Goal: Information Seeking & Learning: Compare options

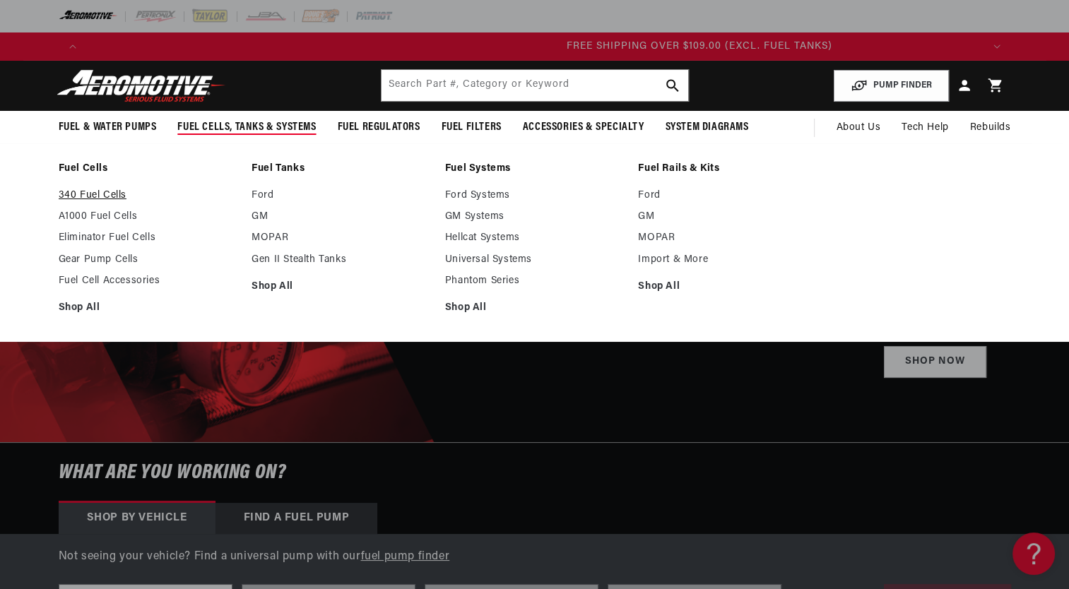
scroll to position [0, 2688]
click at [76, 280] on link "Fuel Cell Accessories" at bounding box center [148, 281] width 179 height 13
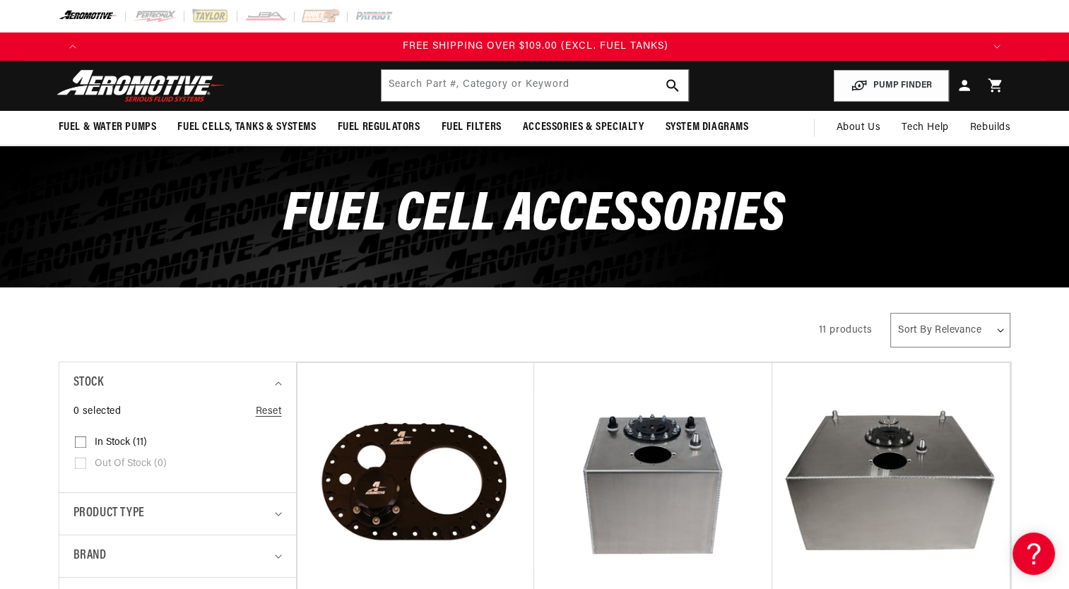
scroll to position [0, 2688]
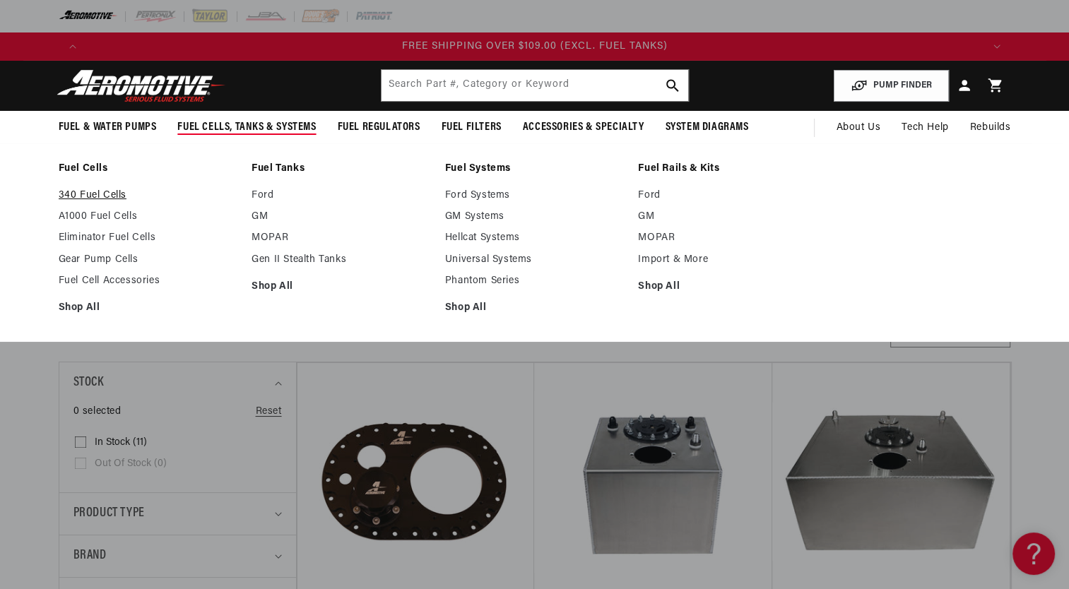
click at [102, 196] on link "340 Fuel Cells" at bounding box center [148, 195] width 179 height 13
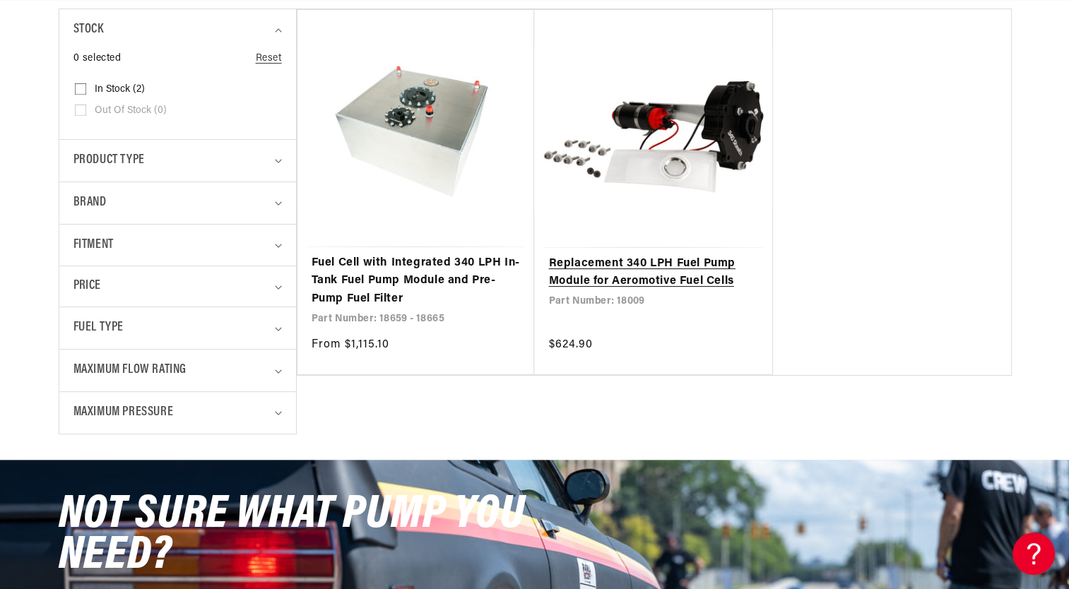
scroll to position [0, 896]
click at [680, 255] on link "Replacement 340 LPH Fuel Pump Module for Aeromotive Fuel Cells" at bounding box center [653, 273] width 210 height 36
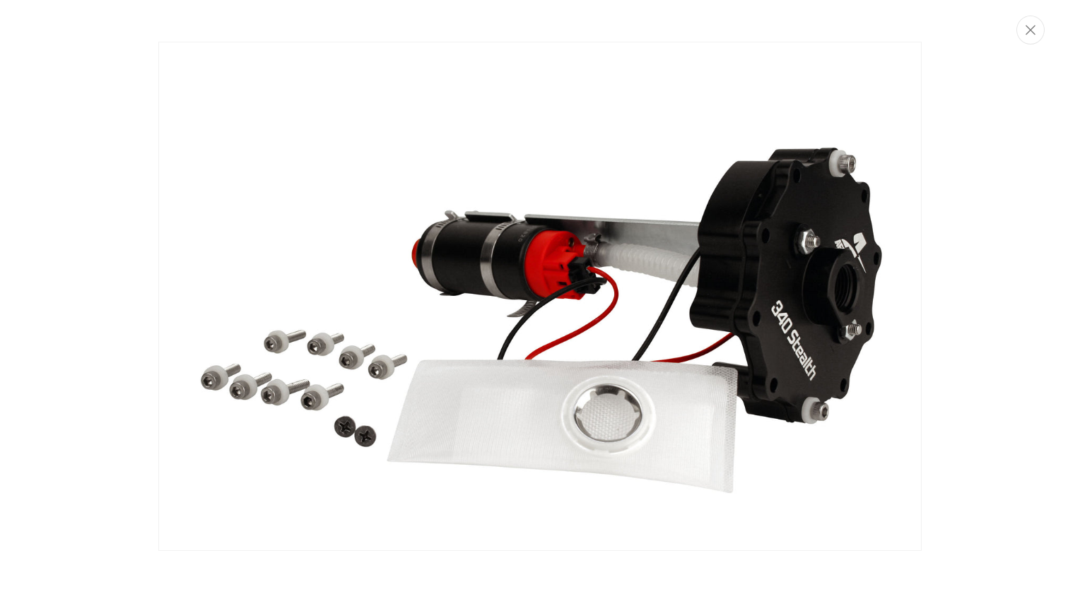
scroll to position [0, 1792]
click at [1031, 30] on icon "Close" at bounding box center [1030, 30] width 10 height 10
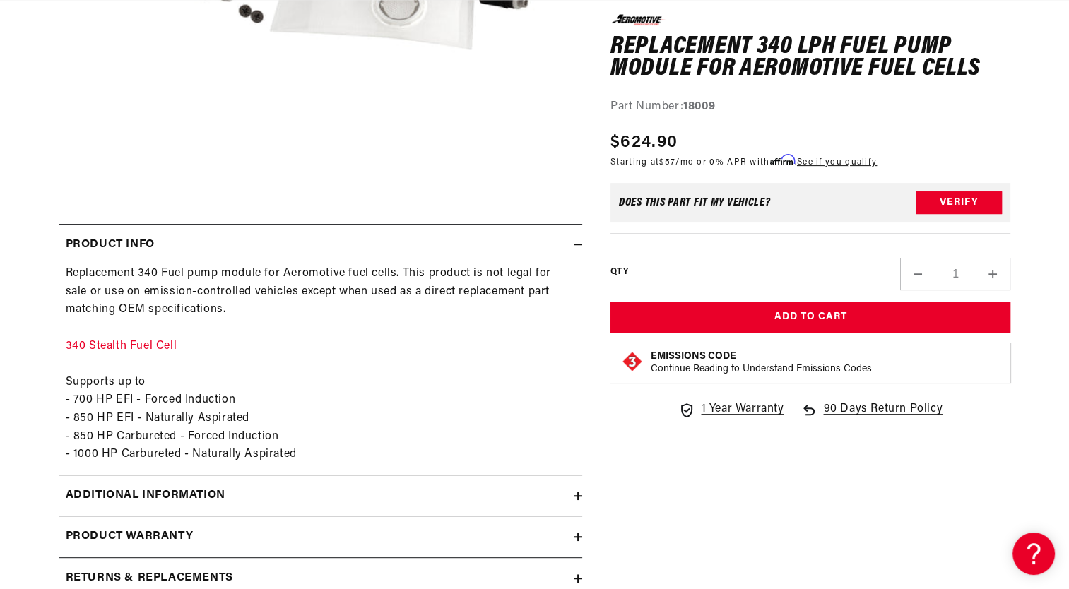
scroll to position [488, 0]
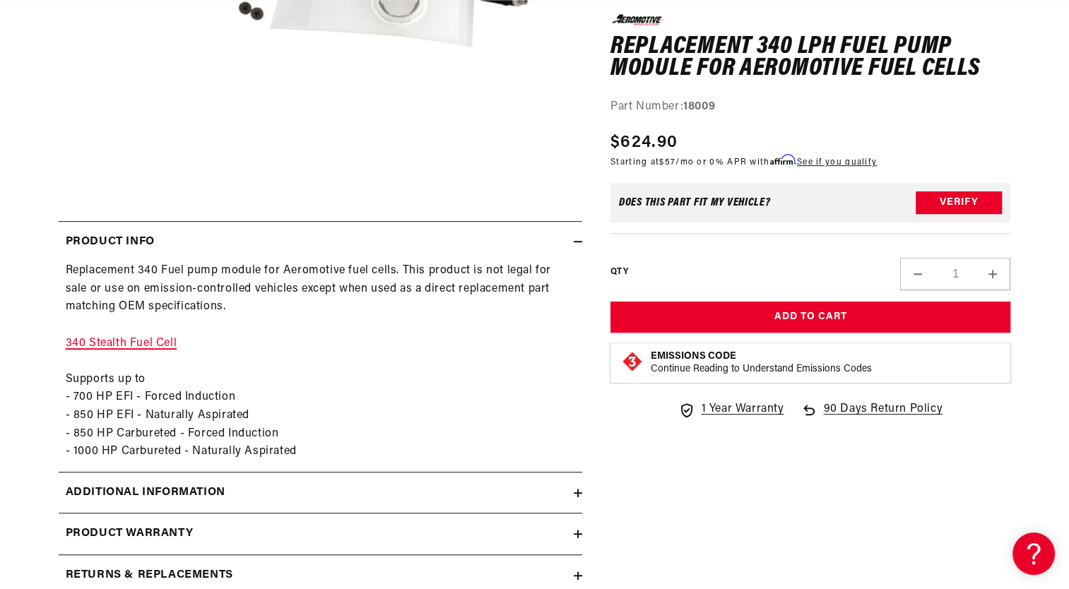
click at [124, 343] on link "340 Stealth Fuel Cell" at bounding box center [122, 343] width 112 height 11
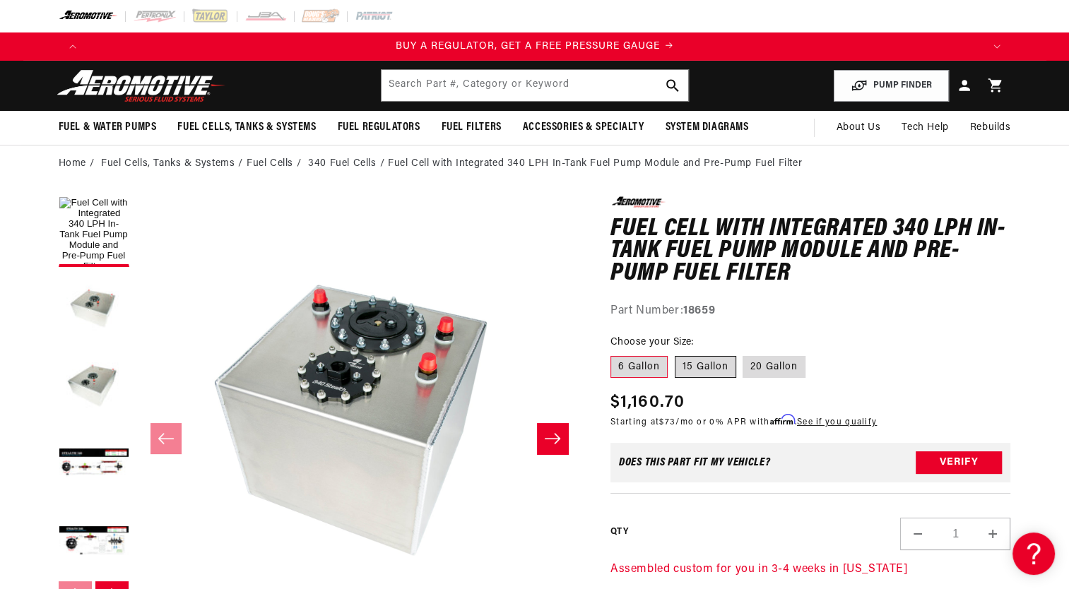
click at [709, 364] on label "15 Gallon" at bounding box center [705, 367] width 61 height 23
click at [675, 354] on input "15 Gallon" at bounding box center [675, 353] width 1 height 1
radio input "true"
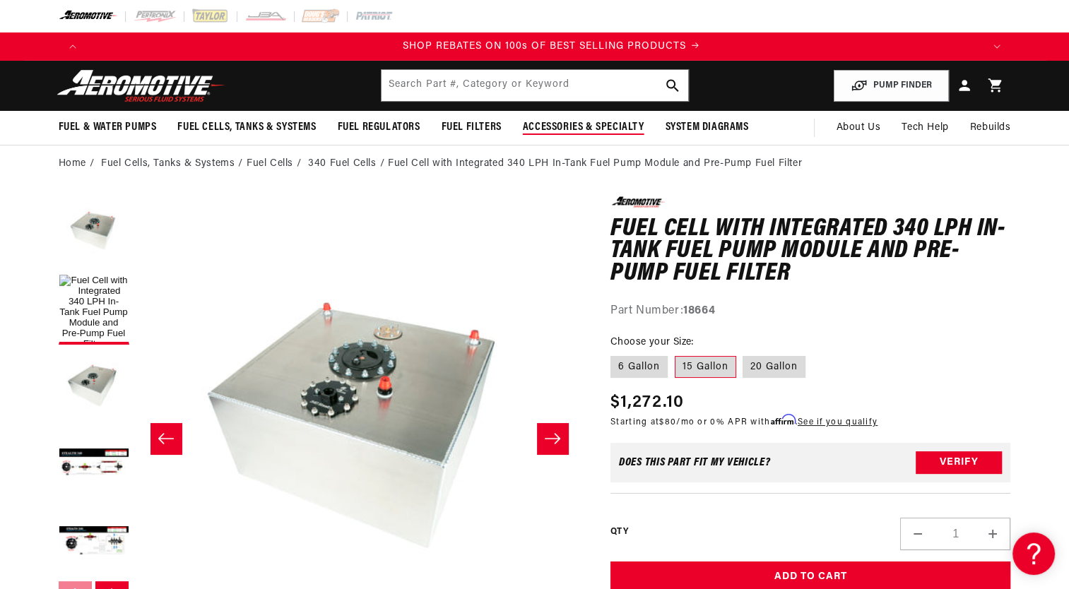
scroll to position [0, 1792]
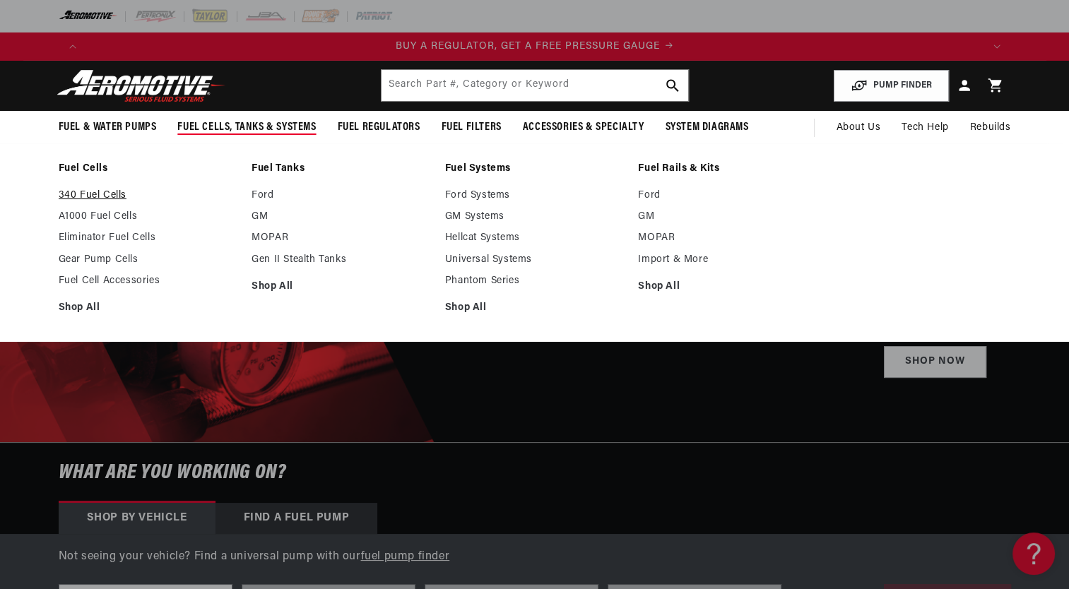
click at [100, 191] on link "340 Fuel Cells" at bounding box center [148, 195] width 179 height 13
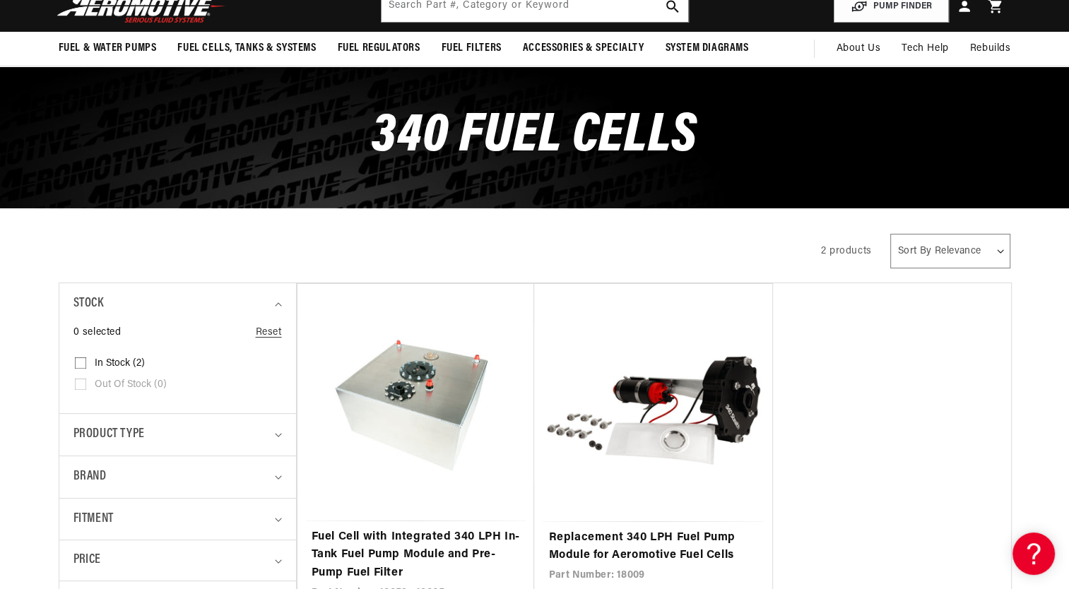
scroll to position [212, 0]
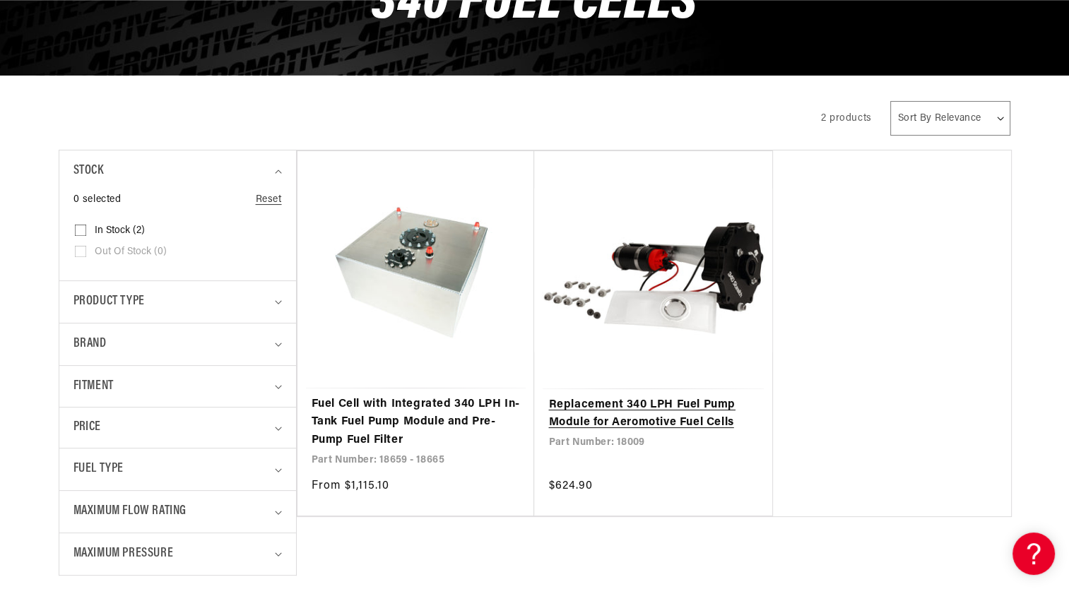
click at [664, 396] on link "Replacement 340 LPH Fuel Pump Module for Aeromotive Fuel Cells" at bounding box center [653, 414] width 210 height 36
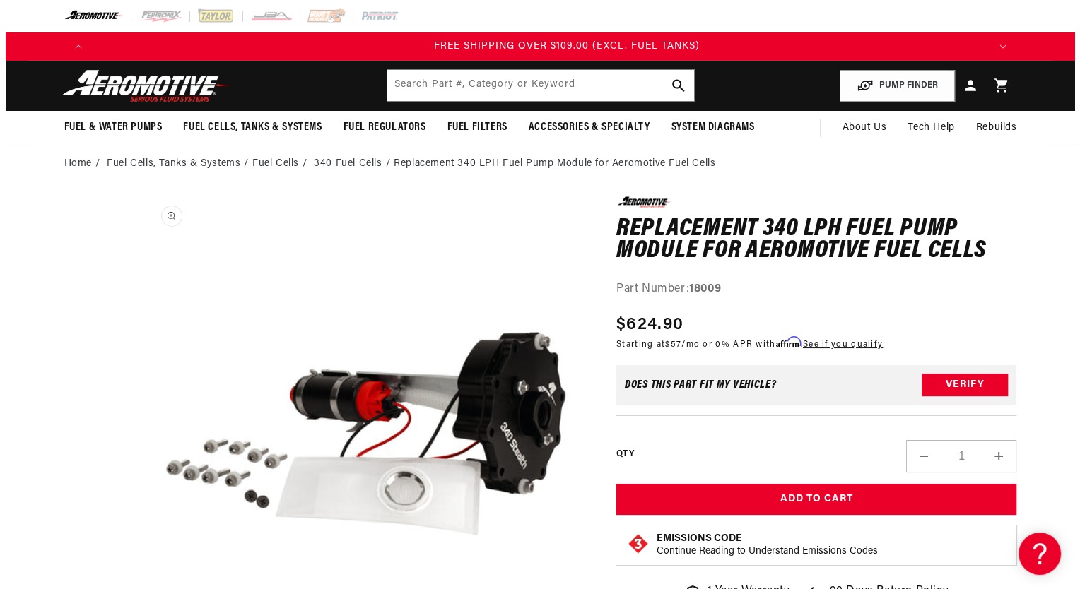
scroll to position [0, 2688]
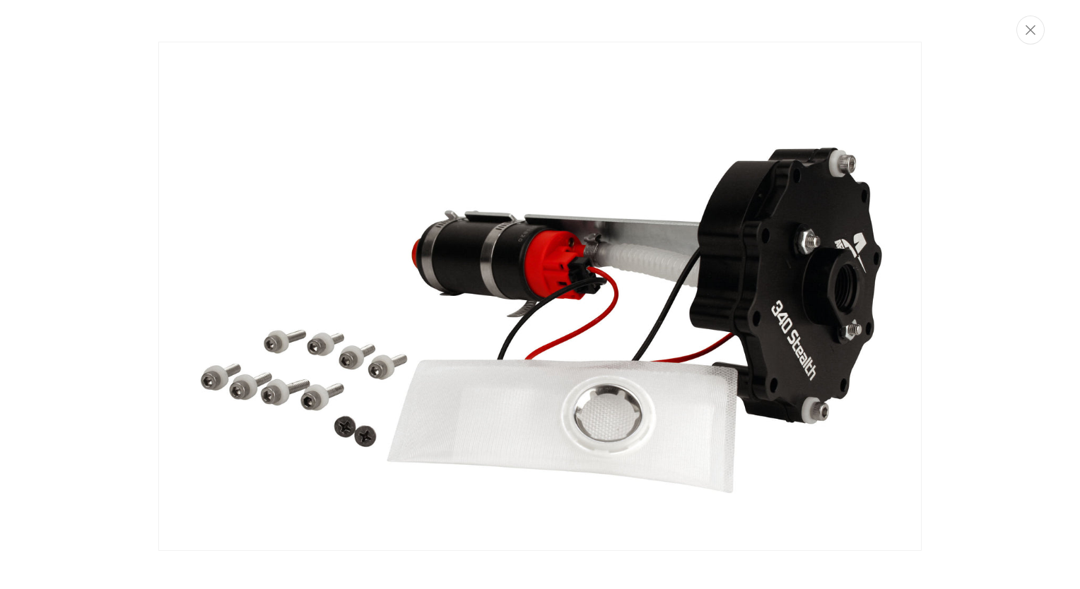
click at [537, 294] on img "Media gallery" at bounding box center [539, 296] width 763 height 509
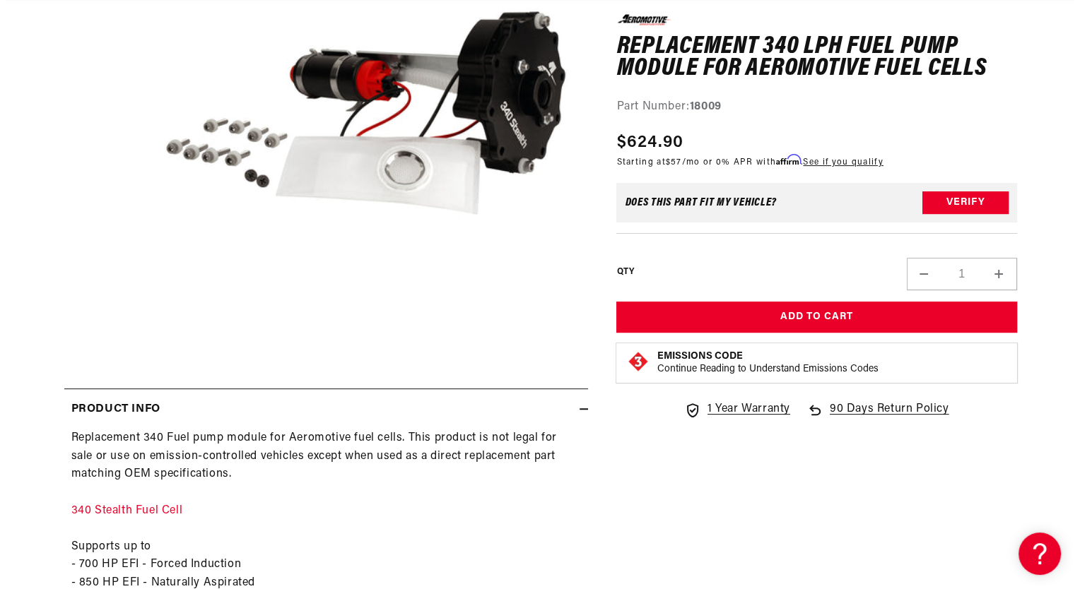
scroll to position [347, 0]
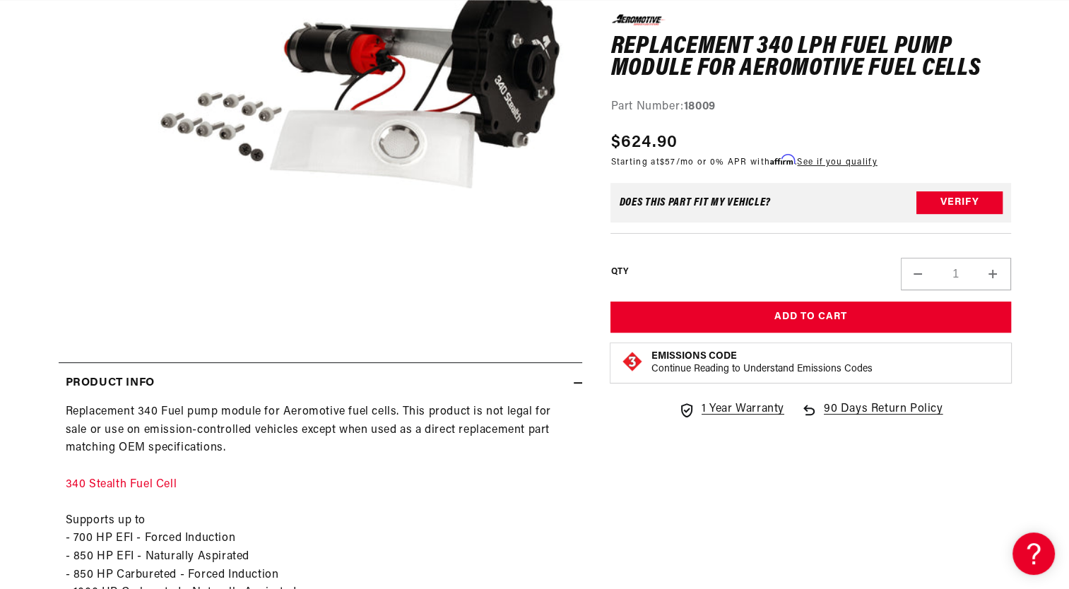
click at [136, 296] on button "Open media 1 in modal" at bounding box center [136, 296] width 0 height 0
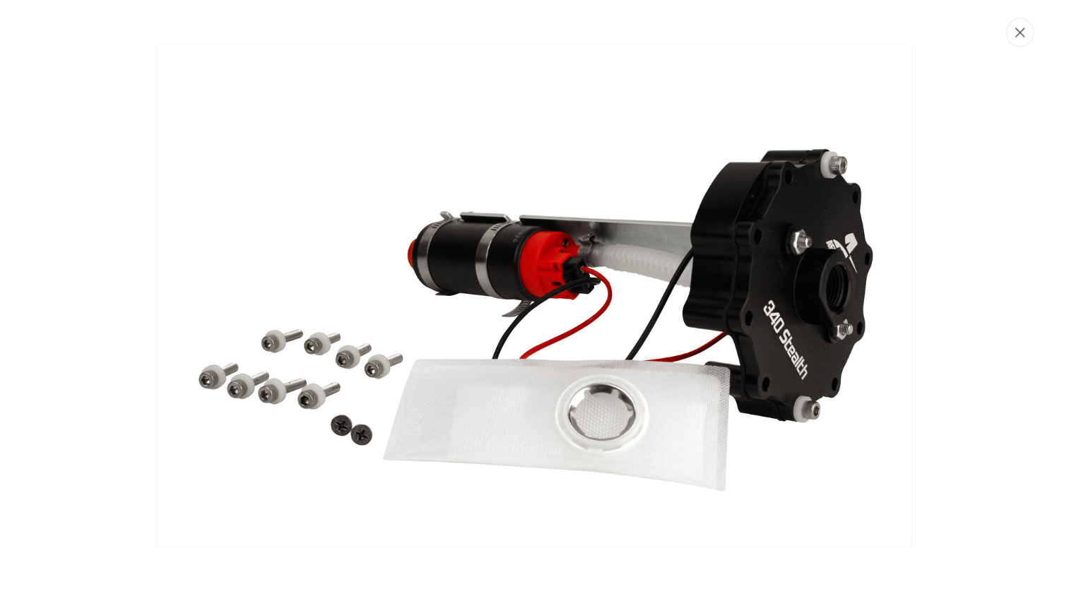
scroll to position [0, 1792]
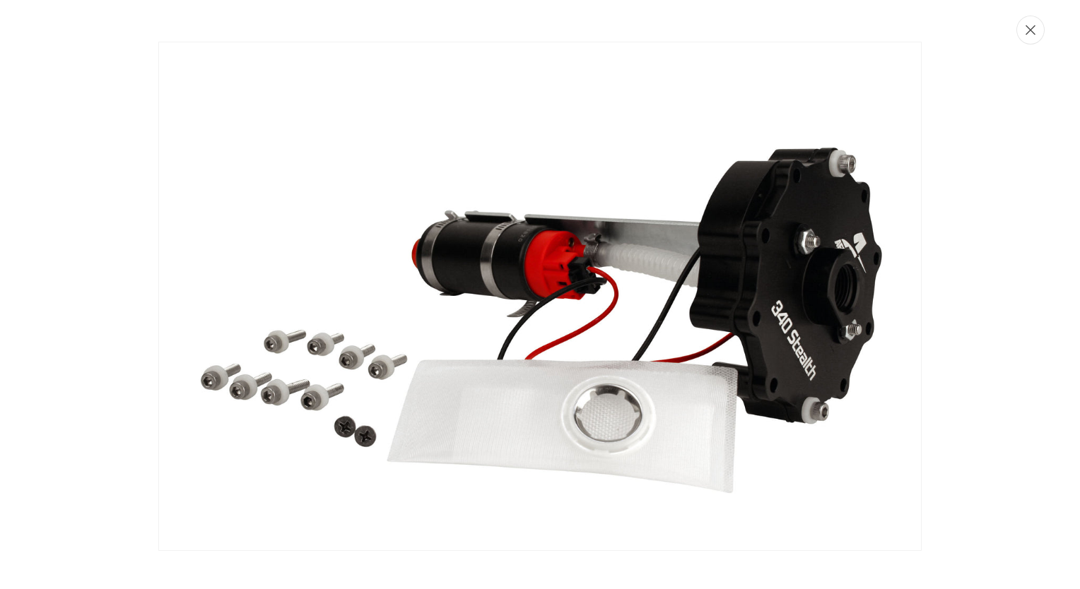
click at [1024, 35] on button "Close" at bounding box center [1030, 30] width 28 height 29
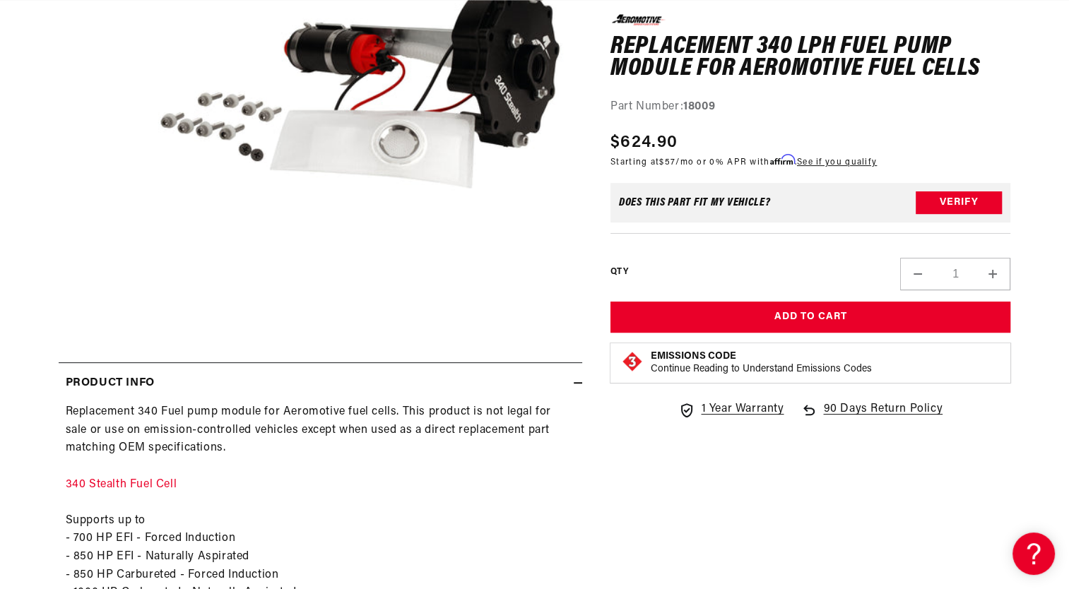
scroll to position [0, 2551]
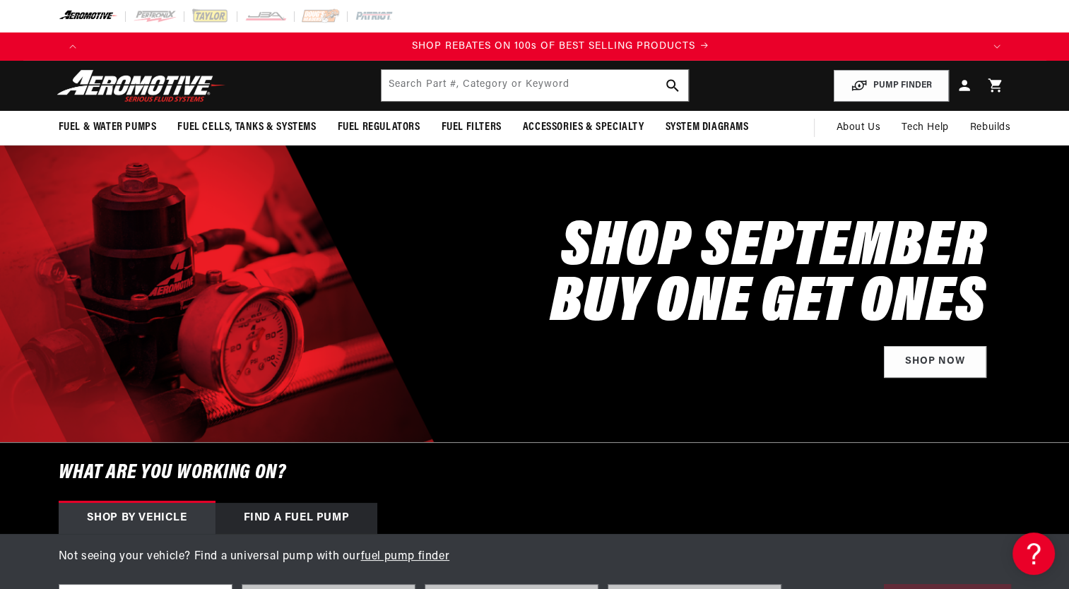
scroll to position [0, 1792]
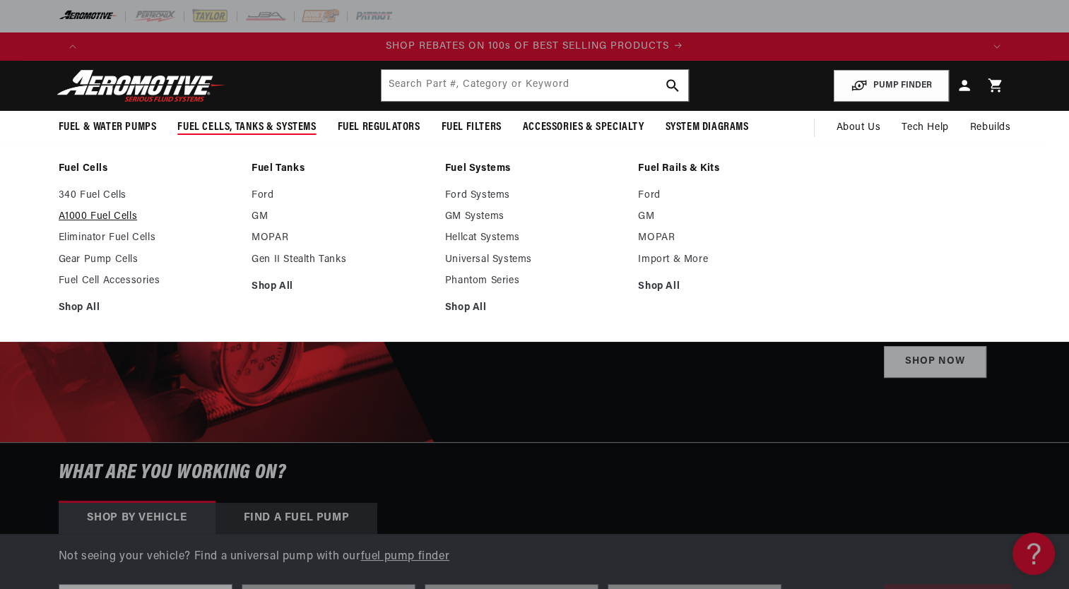
click at [126, 216] on link "A1000 Fuel Cells" at bounding box center [148, 217] width 179 height 13
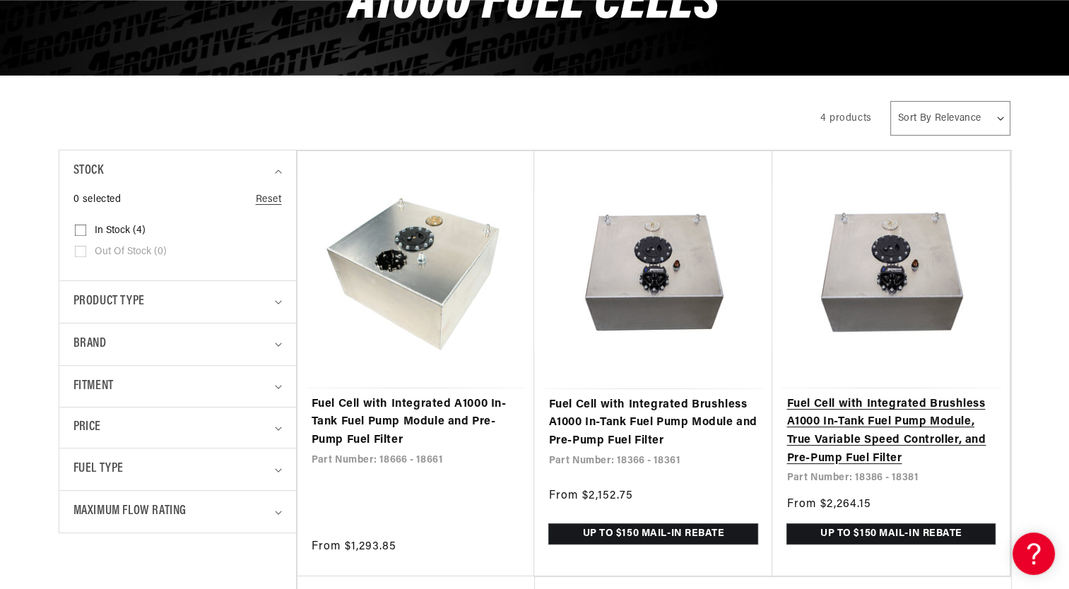
scroll to position [0, 2688]
click at [890, 396] on link "Fuel Cell with Integrated Brushless A1000 In-Tank Fuel Pump Module, True Variab…" at bounding box center [890, 432] width 209 height 72
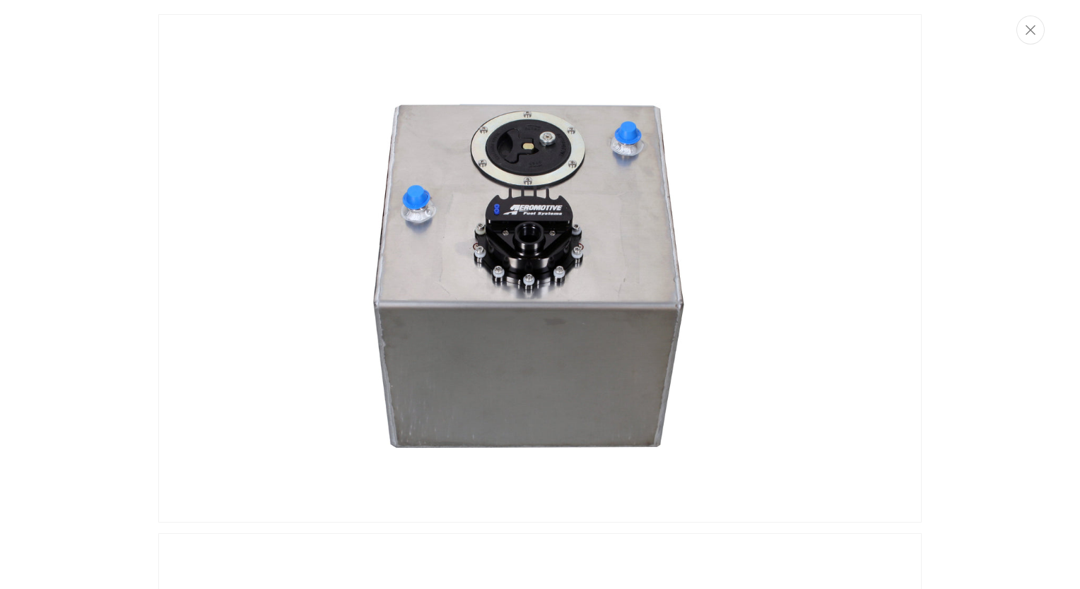
click at [492, 312] on img "Media gallery" at bounding box center [539, 268] width 763 height 509
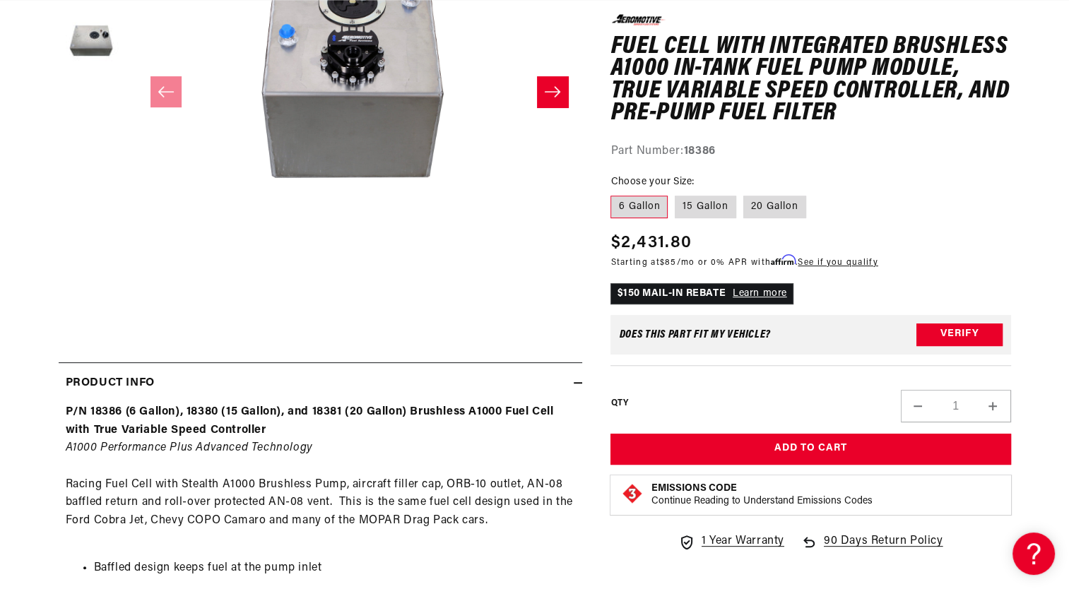
scroll to position [0, 896]
click at [712, 208] on label "15 Gallon" at bounding box center [705, 207] width 61 height 23
click at [675, 194] on input "15 Gallon" at bounding box center [675, 193] width 1 height 1
radio input "true"
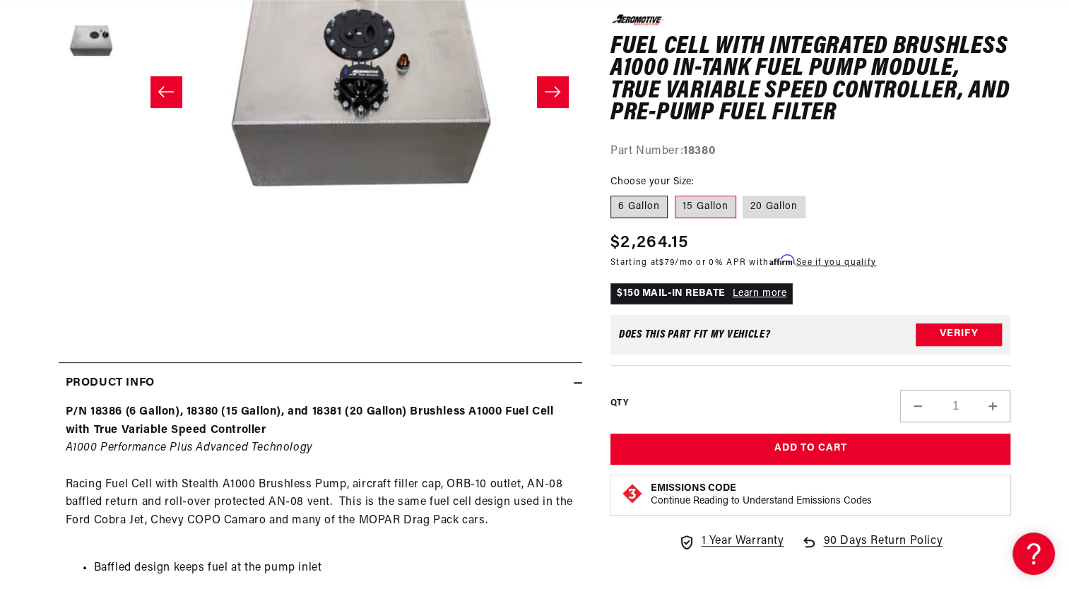
click at [622, 202] on label "6 Gallon" at bounding box center [638, 207] width 57 height 23
click at [615, 194] on input "6 Gallon" at bounding box center [614, 193] width 1 height 1
radio input "true"
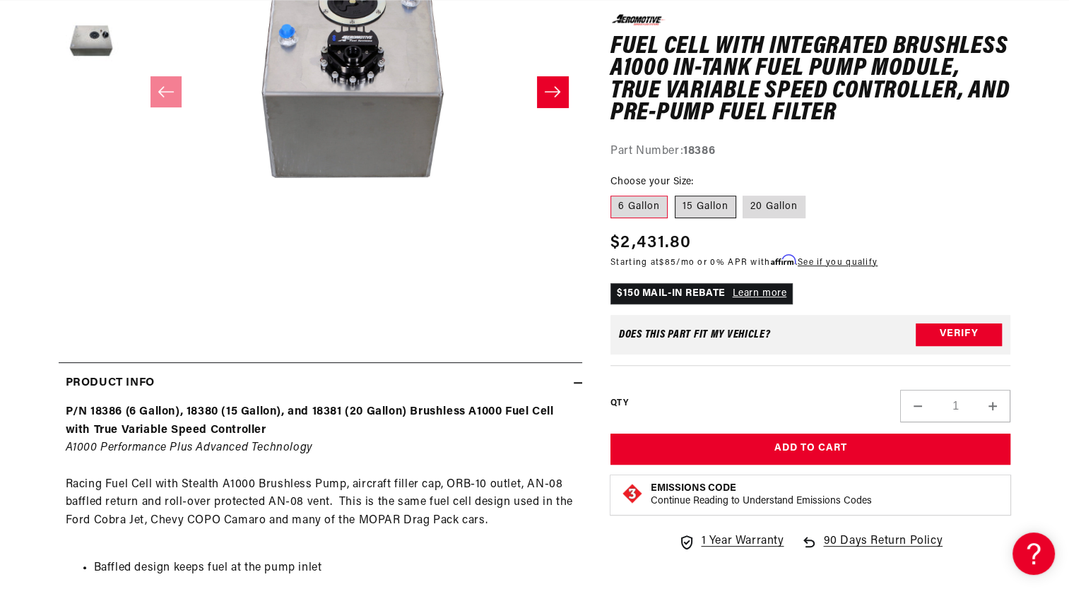
scroll to position [0, 1792]
click at [704, 208] on label "15 Gallon" at bounding box center [705, 207] width 61 height 23
click at [675, 194] on input "15 Gallon" at bounding box center [675, 193] width 1 height 1
radio input "true"
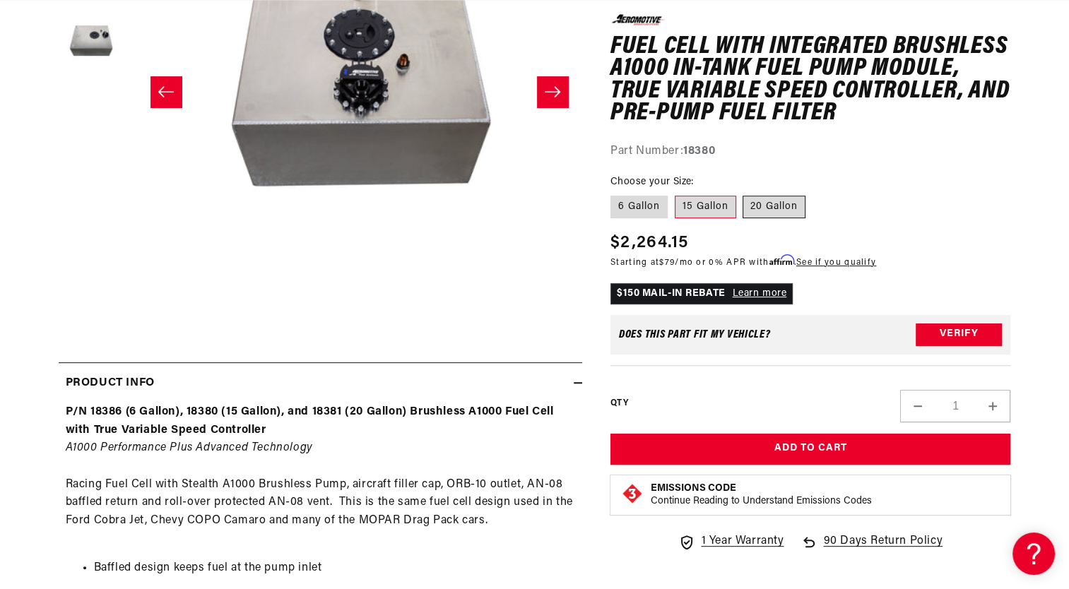
click at [763, 202] on label "20 Gallon" at bounding box center [774, 207] width 63 height 23
click at [744, 194] on input "20 Gallon" at bounding box center [743, 193] width 1 height 1
radio input "true"
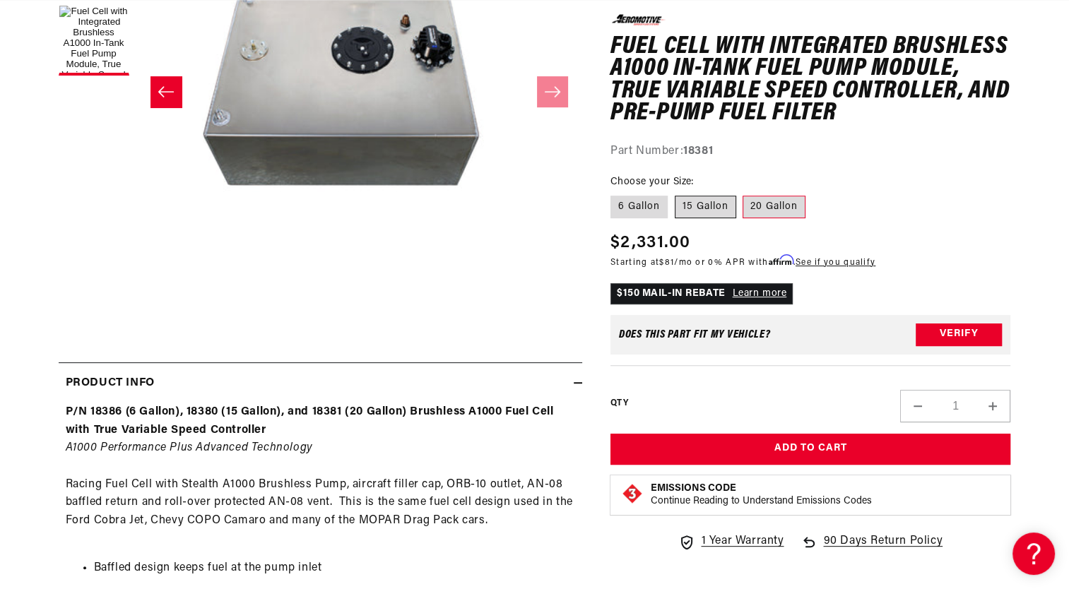
click at [709, 207] on label "15 Gallon" at bounding box center [705, 207] width 61 height 23
click at [675, 194] on input "15 Gallon" at bounding box center [675, 193] width 1 height 1
radio input "true"
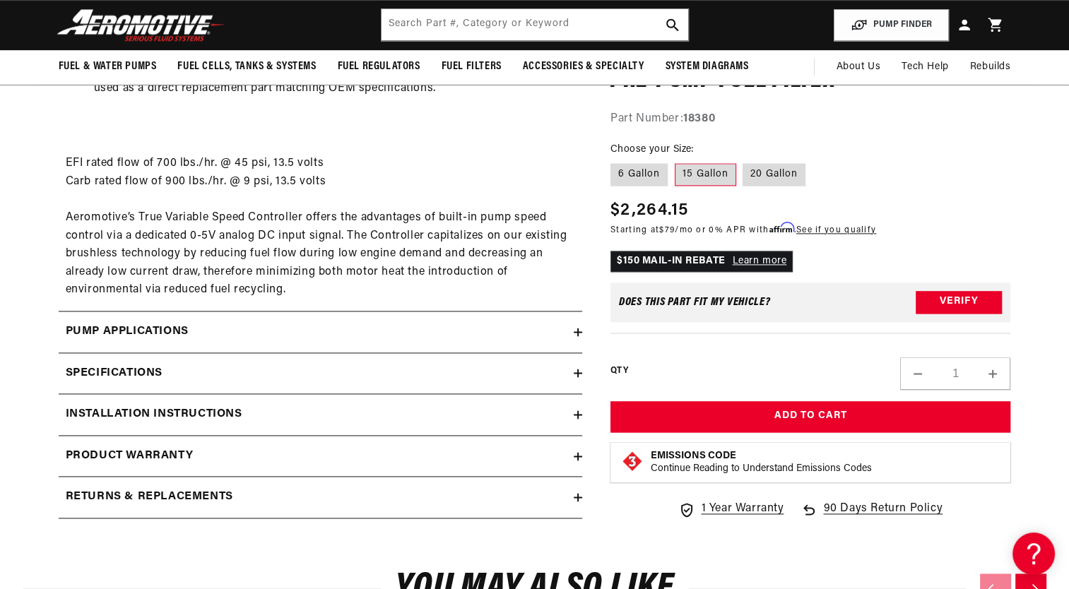
scroll to position [0, 896]
click at [578, 331] on icon at bounding box center [578, 332] width 0 height 8
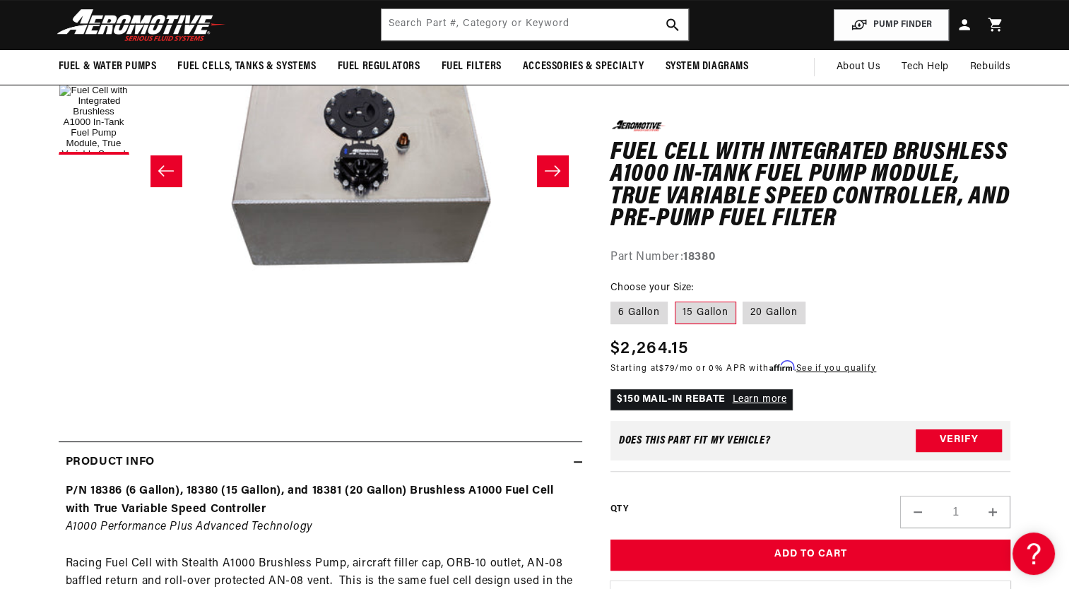
scroll to position [0, 0]
